Goal: Information Seeking & Learning: Learn about a topic

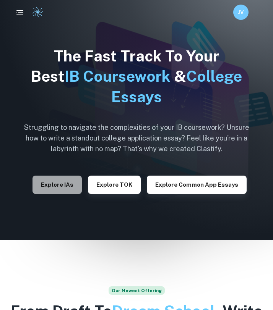
click at [50, 191] on button "Explore IAs" at bounding box center [56, 185] width 49 height 18
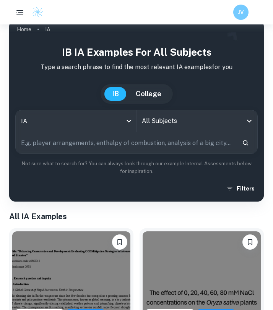
scroll to position [11, 0]
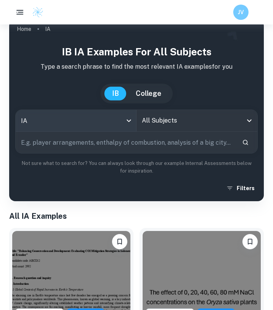
click at [124, 120] on body "We value your privacy We use cookies to enhance your browsing experience, serve…" at bounding box center [136, 169] width 273 height 310
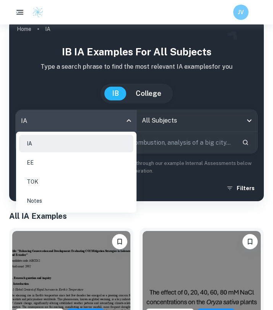
click at [124, 120] on div at bounding box center [136, 155] width 273 height 310
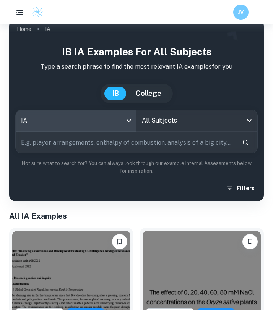
click at [171, 119] on input "All Subjects" at bounding box center [191, 120] width 102 height 15
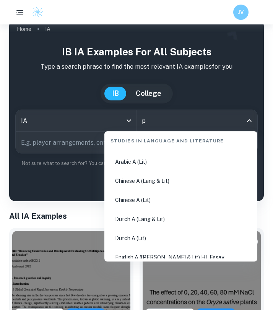
scroll to position [0, 0]
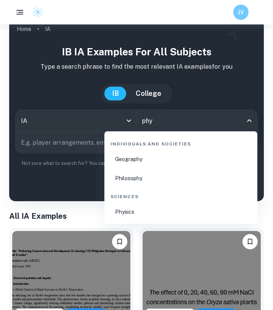
click at [130, 212] on li "Physics" at bounding box center [180, 212] width 147 height 18
type input "Physics"
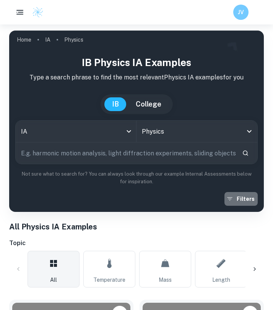
click at [245, 197] on button "Filters" at bounding box center [240, 199] width 33 height 14
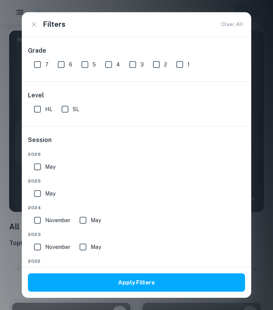
click at [38, 189] on input "May" at bounding box center [37, 193] width 15 height 15
checkbox input "true"
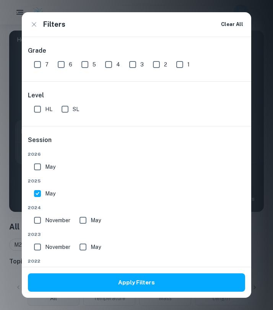
click at [45, 158] on div "May" at bounding box center [46, 165] width 31 height 18
click at [42, 164] on input "May" at bounding box center [37, 166] width 15 height 15
checkbox input "true"
click at [36, 72] on div "Grade 7 6 5 4 3 2 1" at bounding box center [136, 59] width 229 height 44
click at [36, 68] on input "7" at bounding box center [37, 64] width 15 height 15
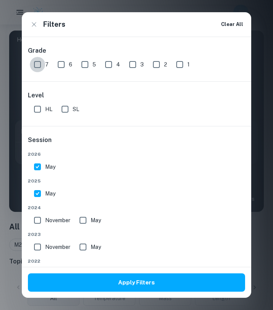
checkbox input "true"
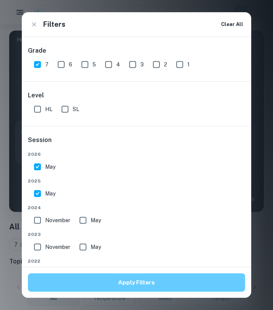
click at [100, 281] on button "Apply Filters" at bounding box center [136, 282] width 217 height 18
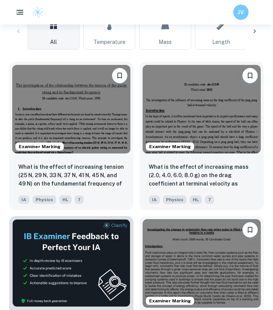
scroll to position [258, 0]
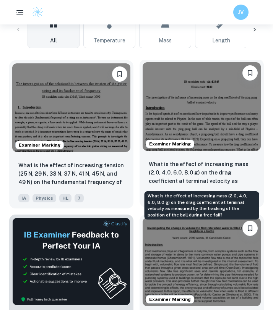
click at [198, 175] on p "What is the effect of increasing mass (2.0, 4.0, 6.0, 8.0 g) on the drag coeffi…" at bounding box center [202, 173] width 106 height 26
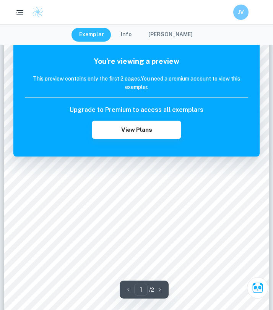
scroll to position [97, 0]
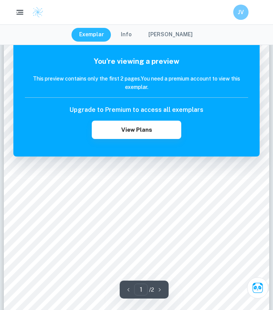
click at [141, 141] on div "You're viewing a preview This preview contains only the first 2 pages. You need…" at bounding box center [136, 97] width 246 height 118
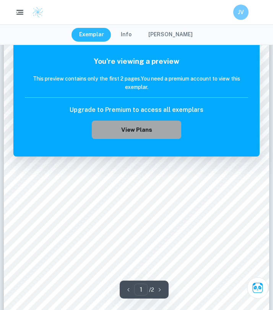
click at [141, 136] on button "View Plans" at bounding box center [136, 130] width 89 height 18
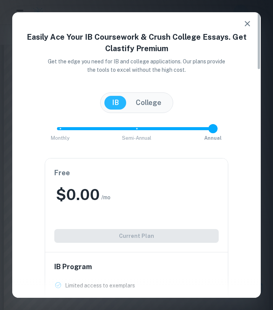
click at [246, 26] on icon "button" at bounding box center [246, 23] width 9 height 9
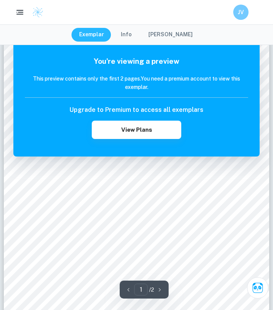
scroll to position [0, 0]
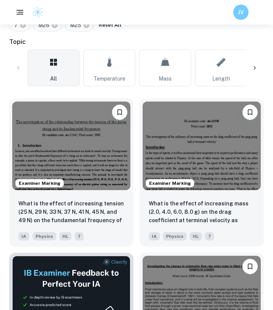
scroll to position [247, 0]
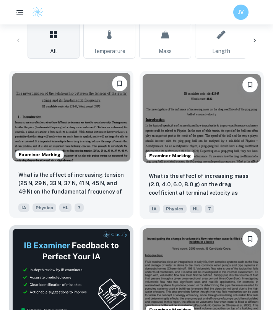
click at [84, 119] on img at bounding box center [71, 117] width 118 height 89
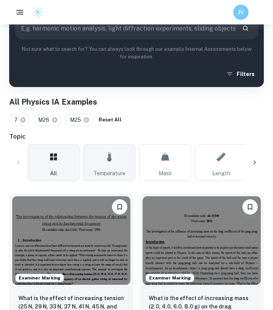
scroll to position [124, 0]
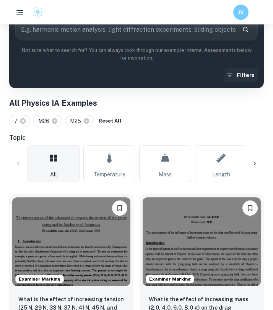
click at [247, 77] on button "Filters" at bounding box center [240, 75] width 33 height 14
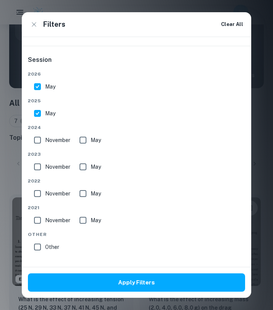
scroll to position [0, 0]
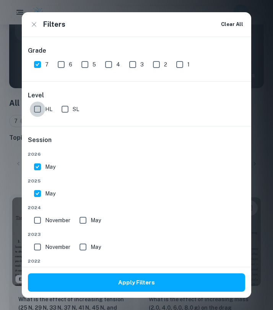
click at [44, 105] on input "HL" at bounding box center [37, 109] width 15 height 15
checkbox input "true"
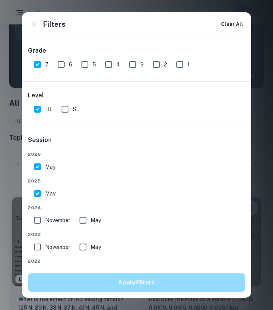
click at [90, 284] on button "Apply Filters" at bounding box center [136, 282] width 217 height 18
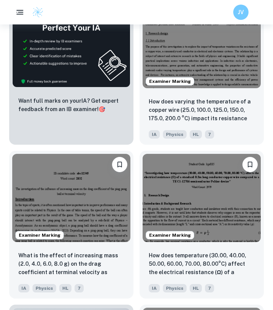
scroll to position [472, 0]
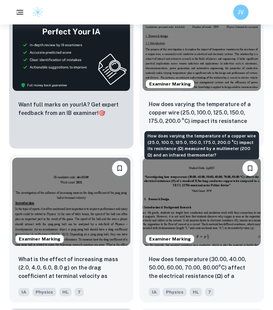
click at [198, 114] on p "How does varying the temperature of a copper wire (25.0, 100.0, 125.0, 150.0, 1…" at bounding box center [202, 113] width 106 height 26
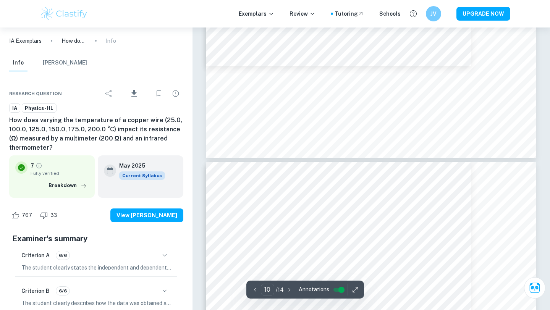
type input "11"
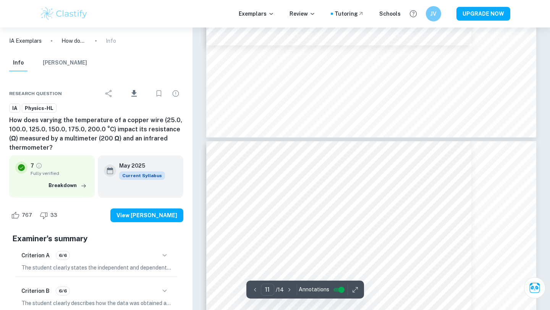
scroll to position [4731, 0]
